Goal: Navigation & Orientation: Find specific page/section

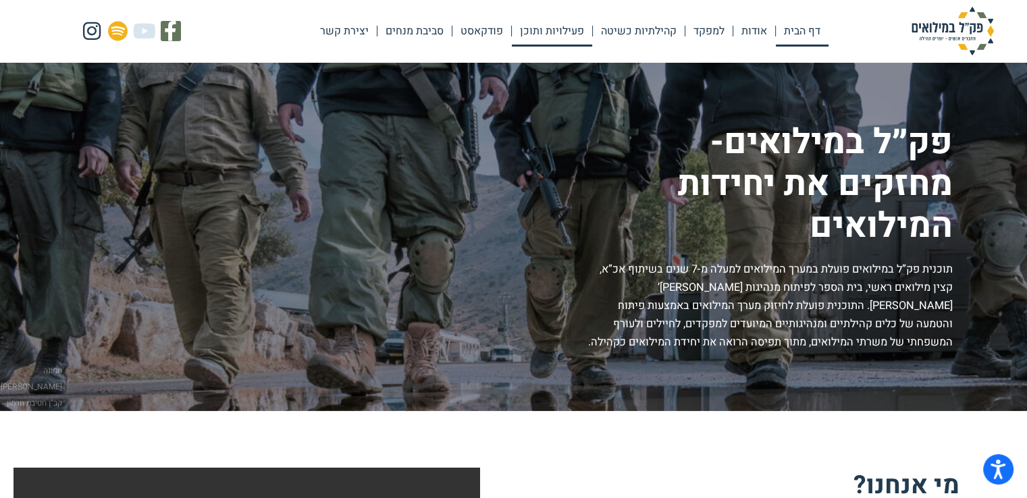
click at [550, 24] on link "פעילויות ותוכן" at bounding box center [552, 31] width 80 height 31
click at [550, 25] on link "פעילויות ותוכן" at bounding box center [552, 31] width 80 height 31
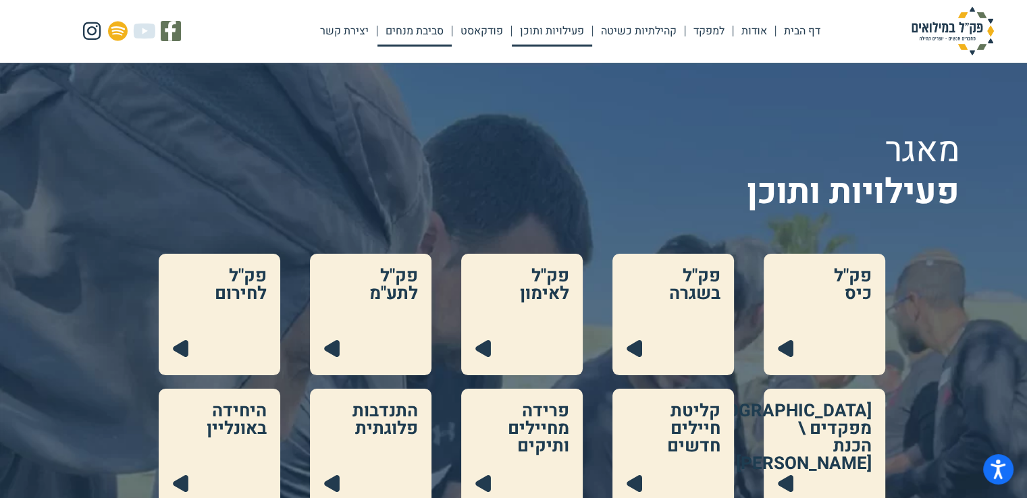
click at [429, 32] on link "סביבת מנחים" at bounding box center [414, 31] width 74 height 31
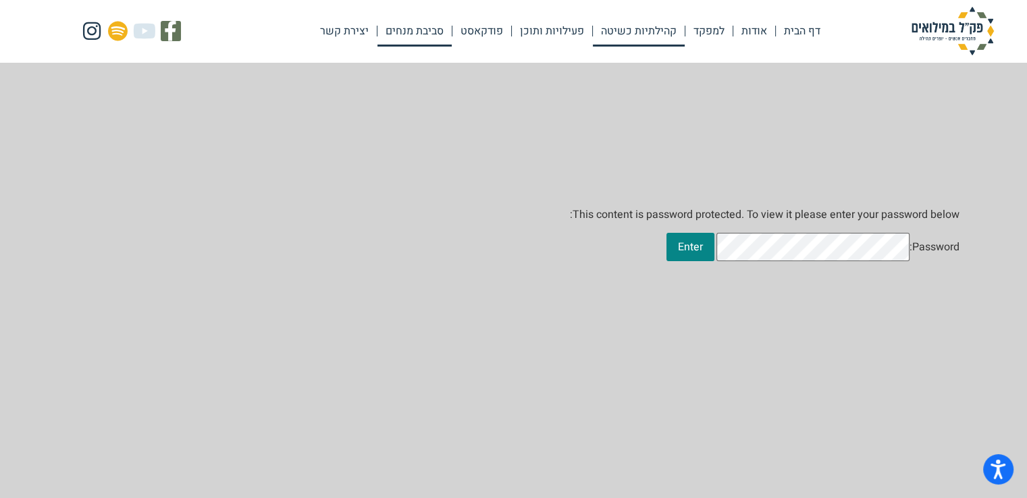
click at [645, 32] on link "קהילתיות כשיטה" at bounding box center [639, 31] width 92 height 31
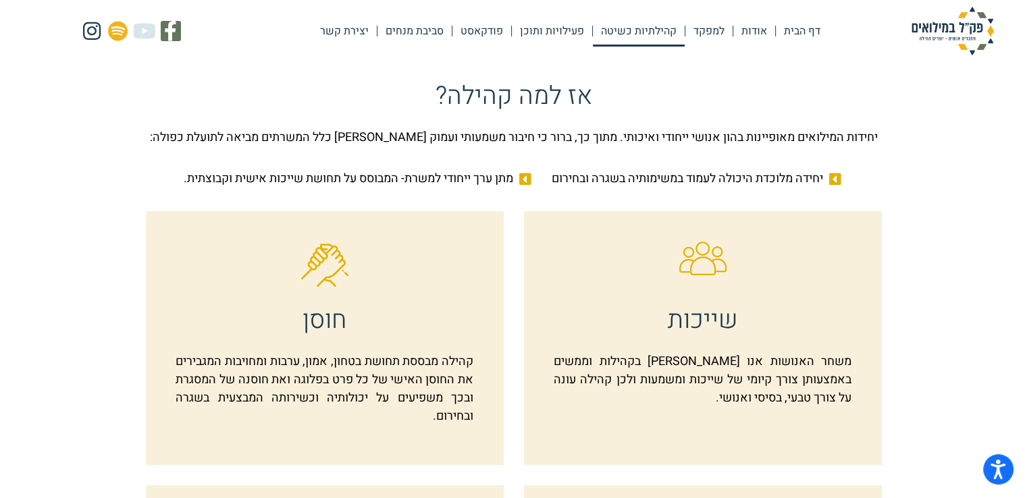
scroll to position [300, 0]
